Goal: Communication & Community: Participate in discussion

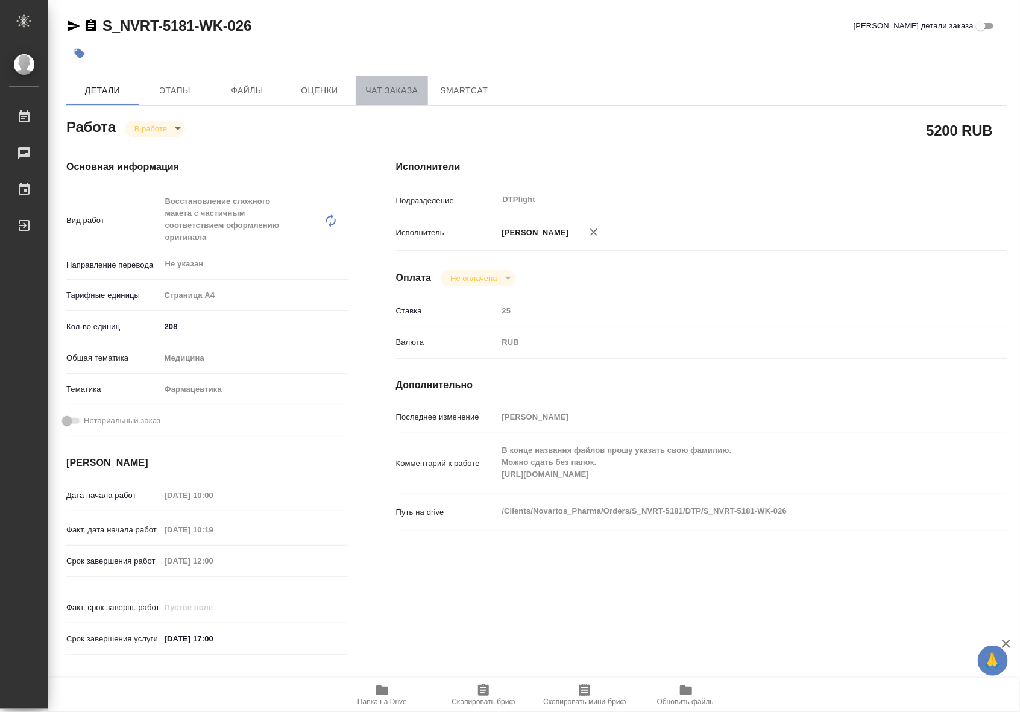
click at [386, 89] on span "Чат заказа" at bounding box center [392, 90] width 58 height 15
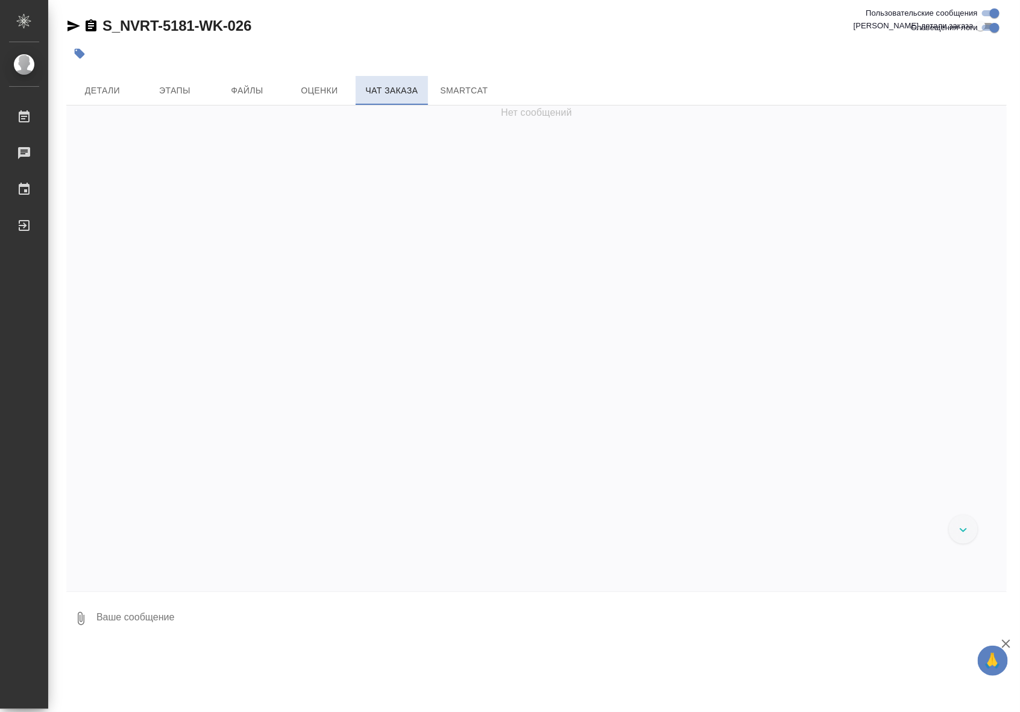
scroll to position [309175, 0]
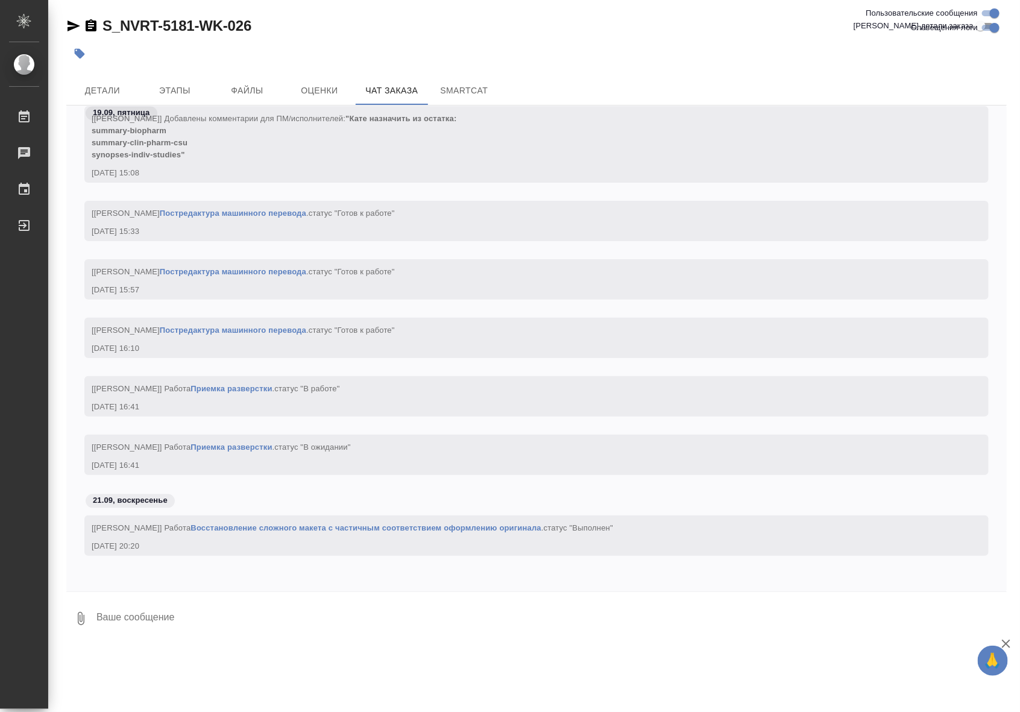
click at [494, 485] on div "[[PERSON_NAME]] Работа Приемка разверстки . статус "В ожидании" [DATE] 16:41" at bounding box center [536, 464] width 940 height 58
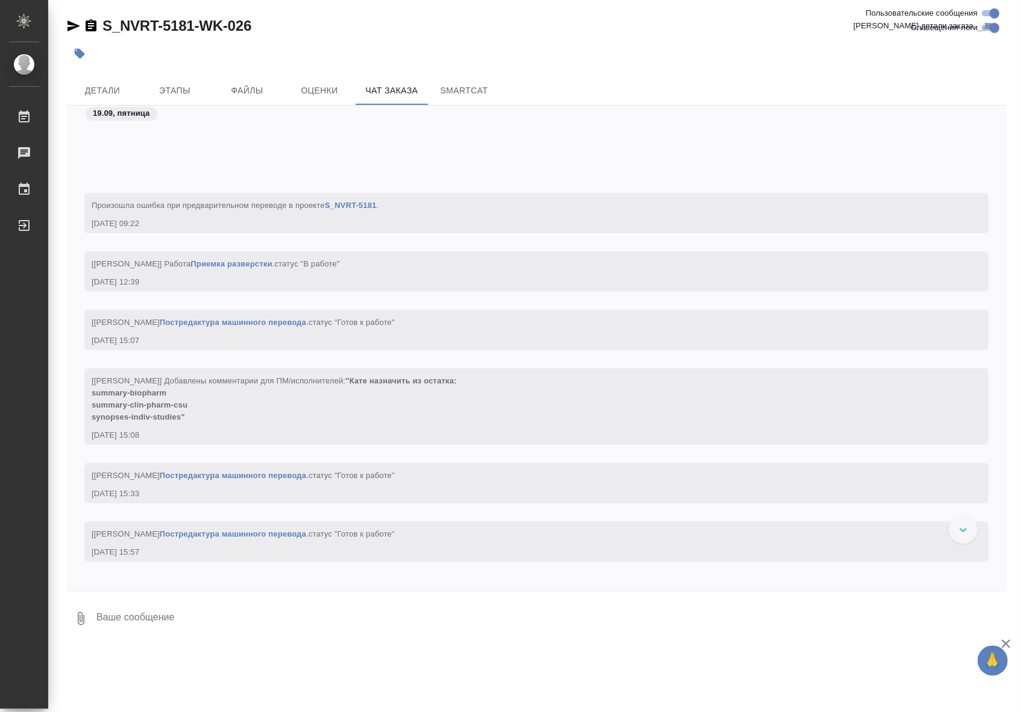
scroll to position [295747, 0]
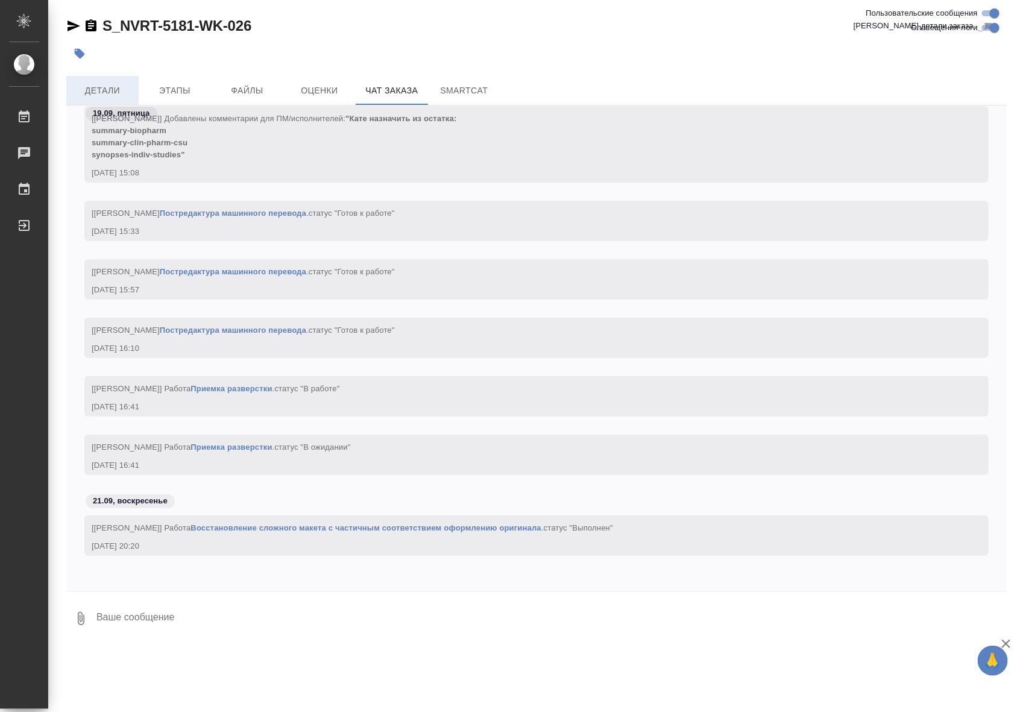
click at [78, 89] on span "Детали" at bounding box center [103, 90] width 58 height 15
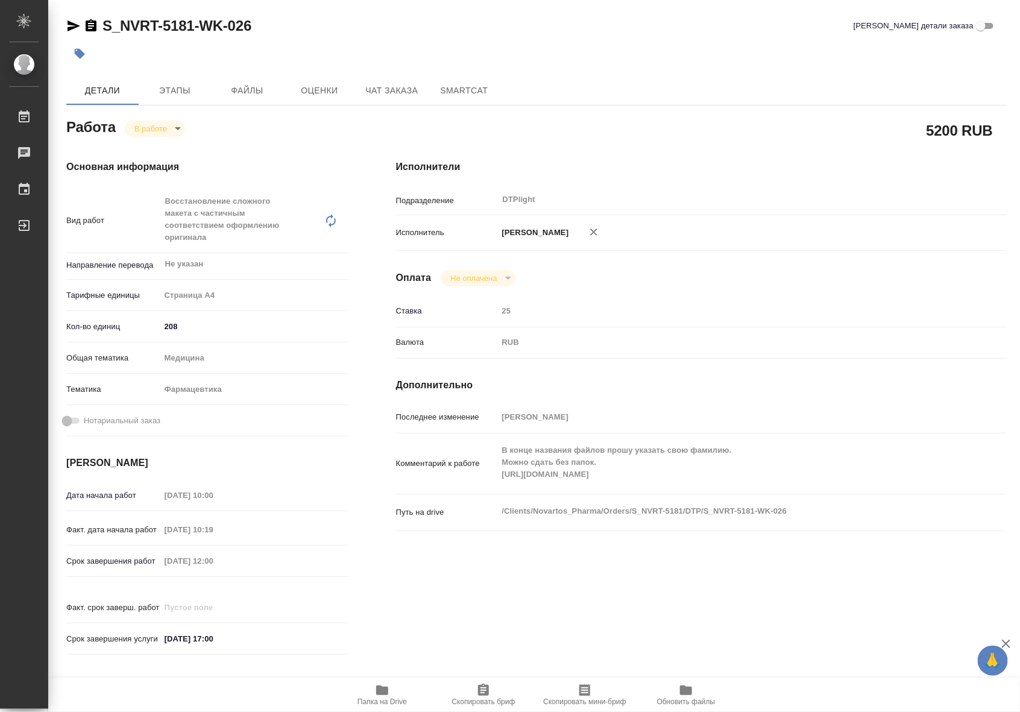
type textarea "x"
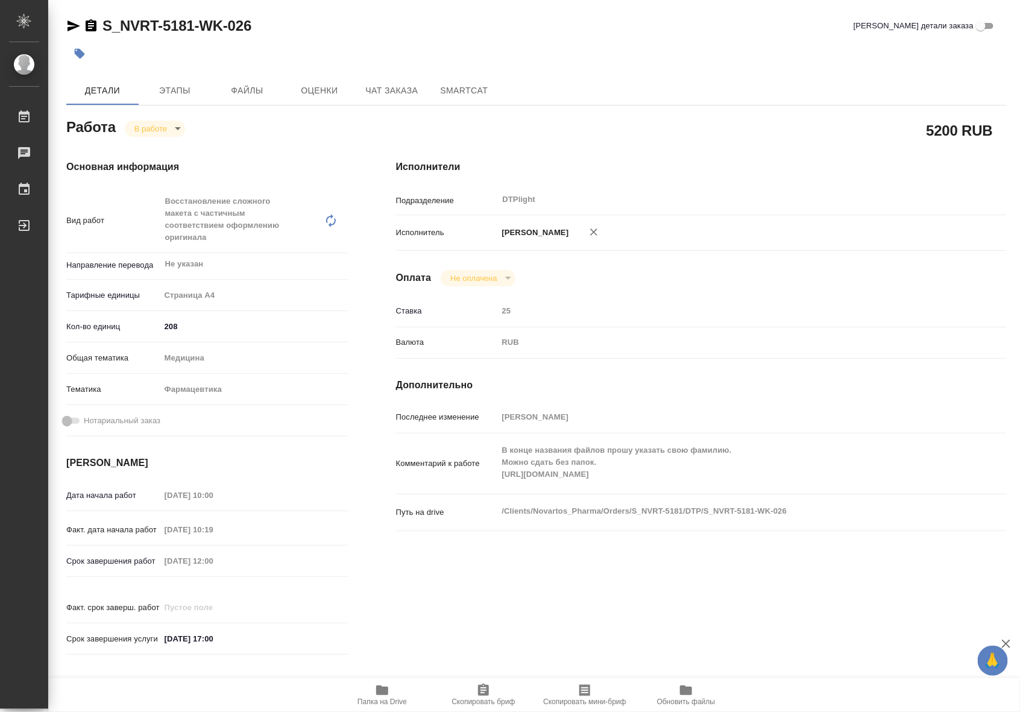
type textarea "x"
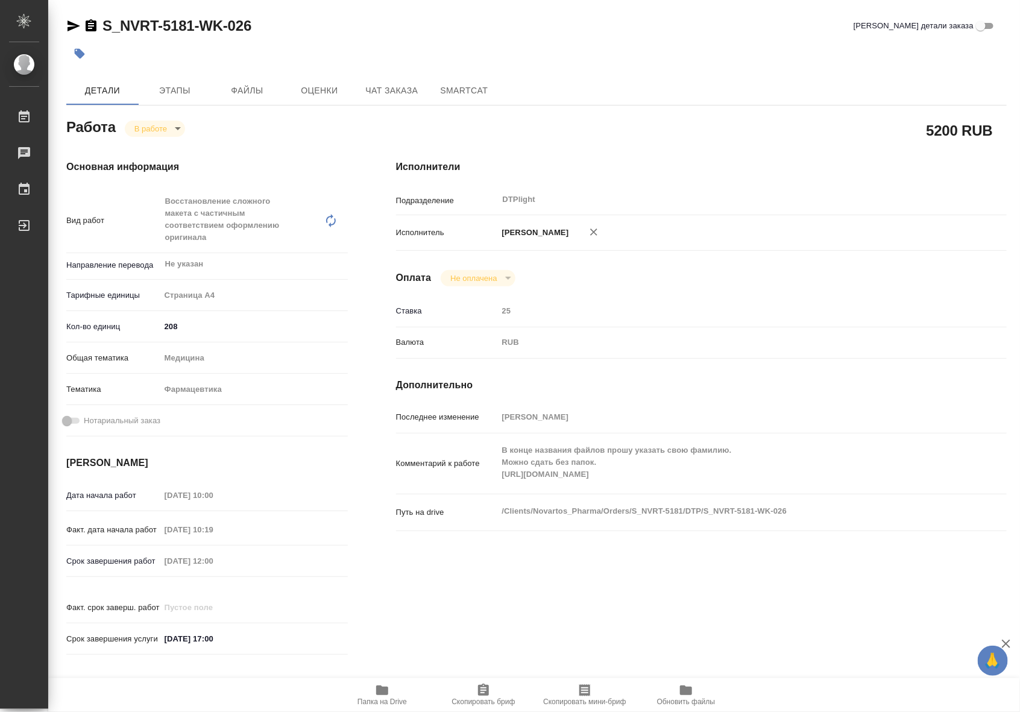
type textarea "x"
